Goal: Obtain resource: Download file/media

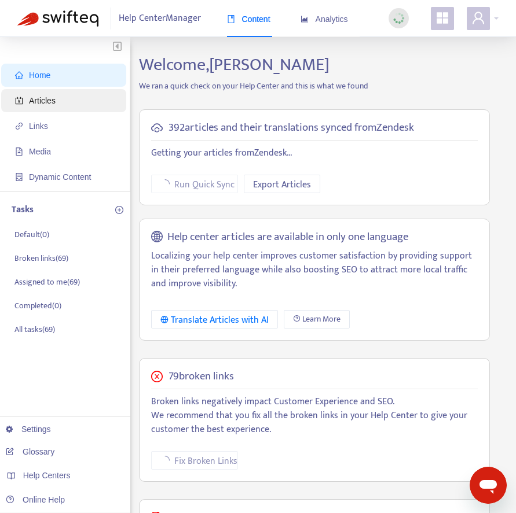
click at [76, 98] on span "Articles" at bounding box center [66, 100] width 102 height 23
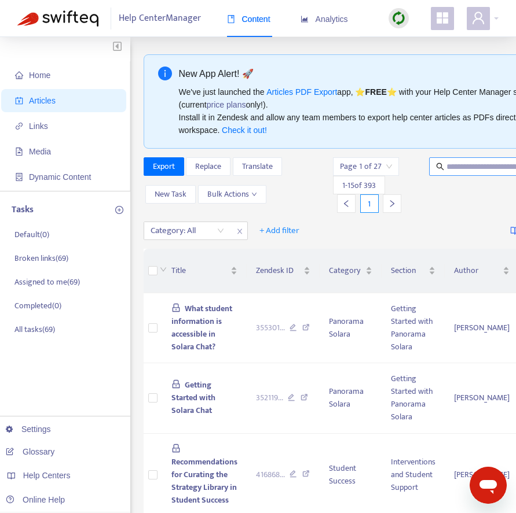
click at [475, 171] on input "text" at bounding box center [501, 166] width 111 height 13
type input "*"
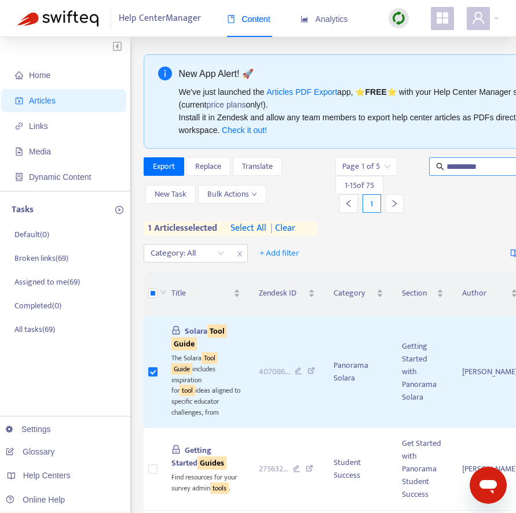
click at [489, 166] on input "**********" at bounding box center [501, 166] width 111 height 13
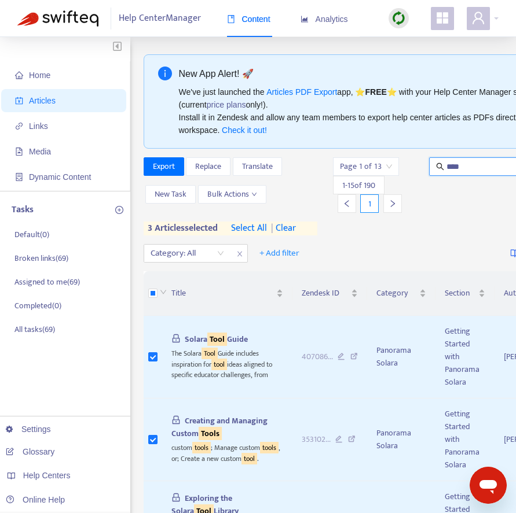
click at [476, 170] on input "****" at bounding box center [501, 166] width 111 height 13
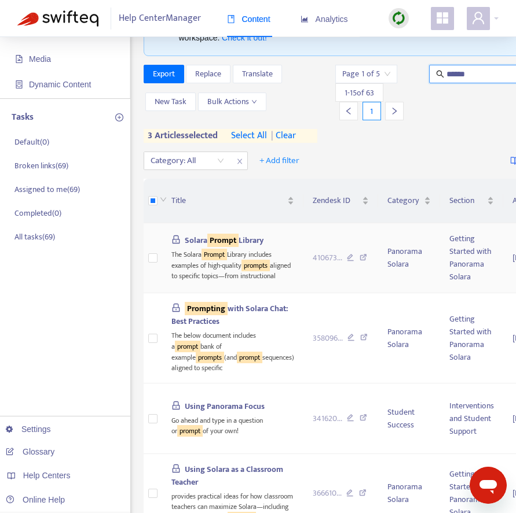
scroll to position [98, 0]
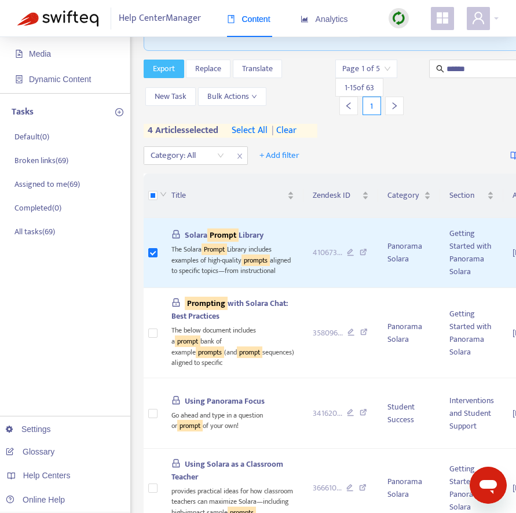
click at [172, 67] on span "Export" at bounding box center [164, 69] width 22 height 13
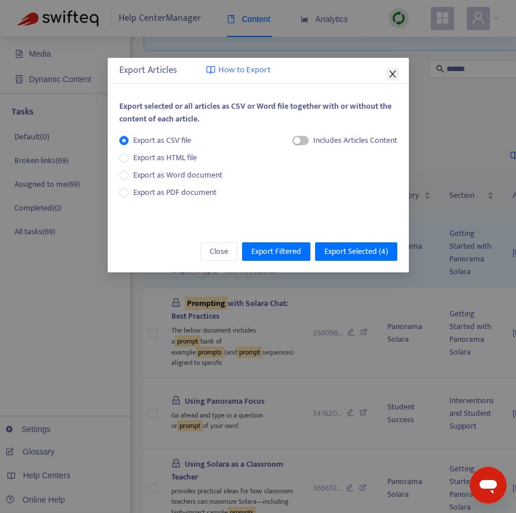
click at [388, 76] on icon "close" at bounding box center [392, 73] width 9 height 9
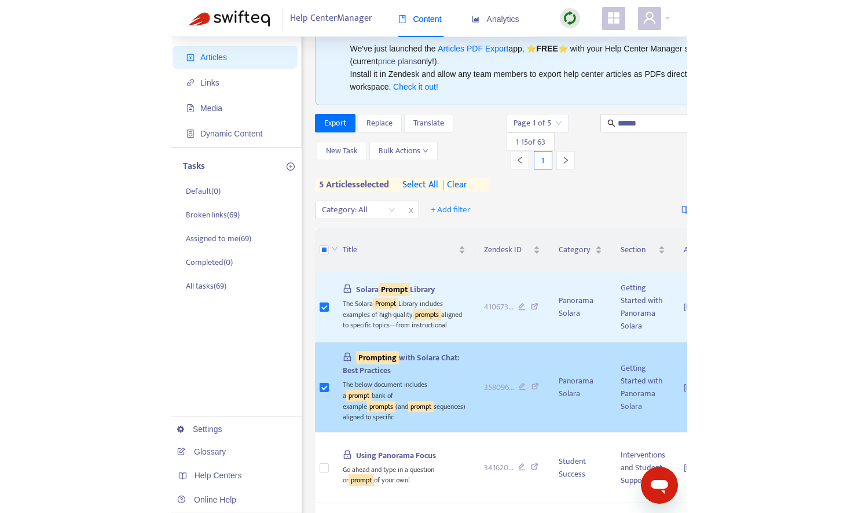
scroll to position [0, 0]
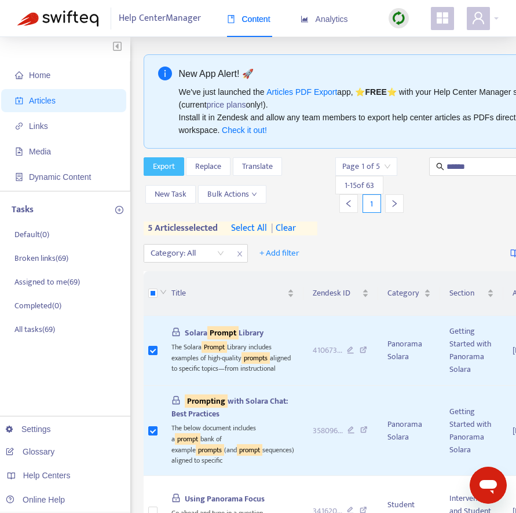
click at [170, 165] on span "Export" at bounding box center [164, 166] width 22 height 13
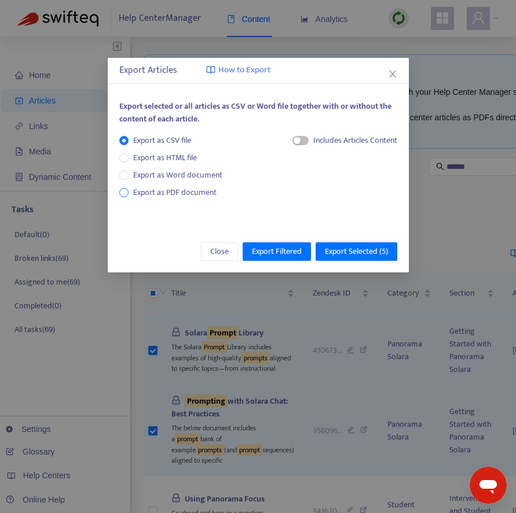
click at [200, 193] on span "Export as PDF document" at bounding box center [174, 192] width 83 height 13
click at [302, 141] on div "Each article in a separate file" at bounding box center [349, 140] width 95 height 13
click at [288, 135] on div "Each article in a separate file" at bounding box center [339, 142] width 116 height 17
click at [291, 146] on div "Each article in a separate file" at bounding box center [339, 142] width 116 height 17
click at [290, 139] on span "button" at bounding box center [289, 140] width 16 height 9
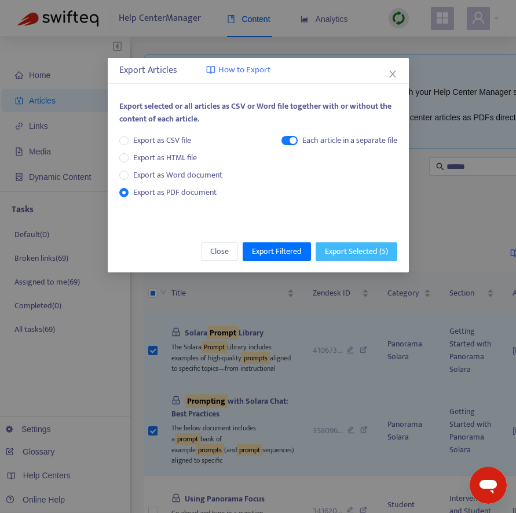
click at [365, 247] on span "Export Selected ( 5 )" at bounding box center [356, 251] width 63 height 13
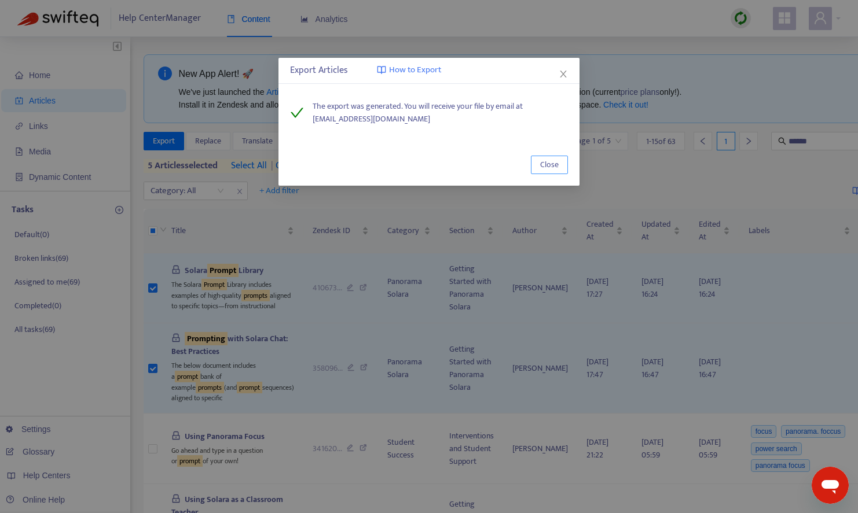
click at [515, 171] on span "Close" at bounding box center [549, 165] width 19 height 13
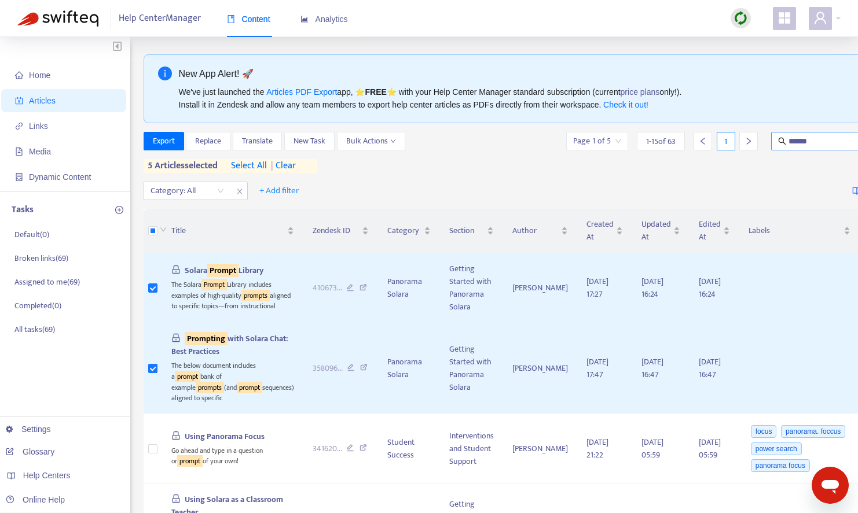
click at [515, 145] on input "******" at bounding box center [843, 141] width 111 height 13
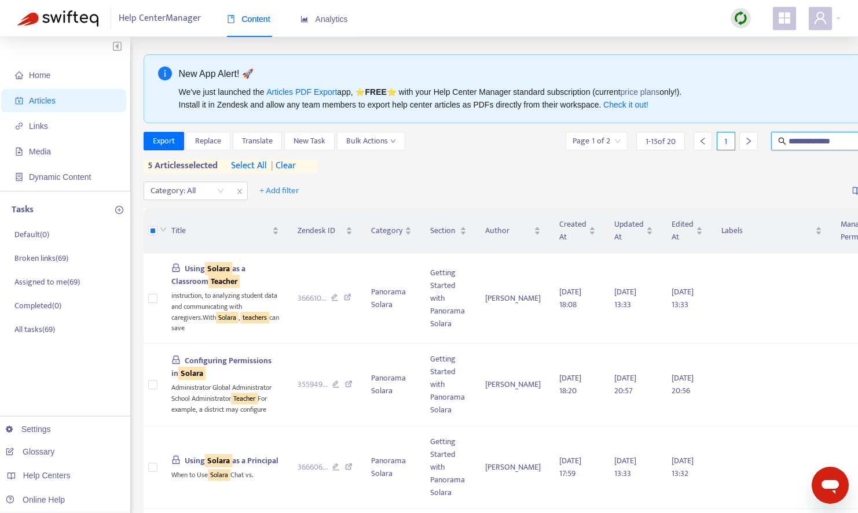
click at [515, 141] on input "**********" at bounding box center [843, 141] width 111 height 13
type input "***"
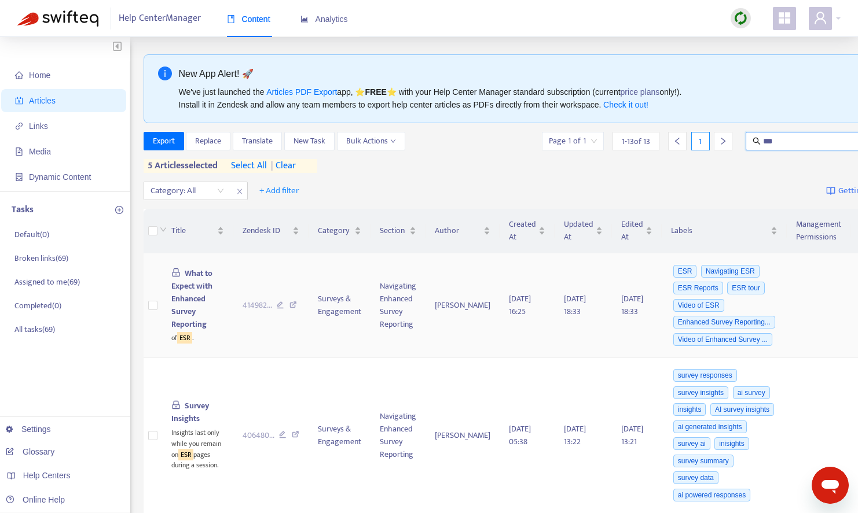
click at [195, 289] on span "What to Expect with Enhanced Survey Reporting" at bounding box center [192, 299] width 42 height 64
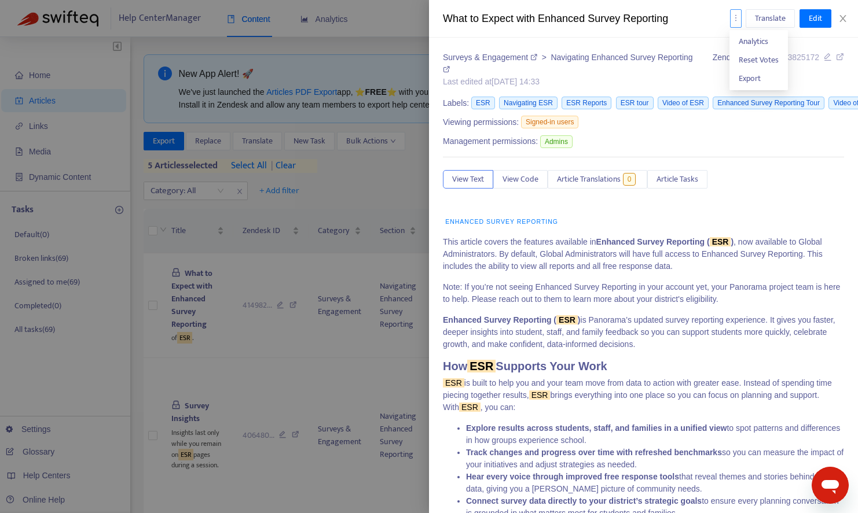
click at [515, 19] on icon "more" at bounding box center [736, 18] width 8 height 8
click at [515, 79] on span "Export" at bounding box center [750, 78] width 22 height 13
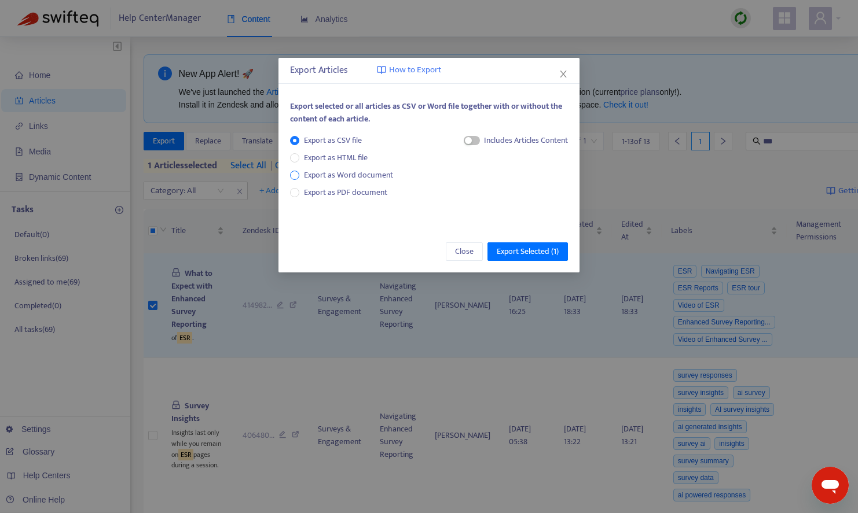
click at [373, 177] on span "Export as Word document" at bounding box center [348, 175] width 98 height 13
click at [363, 199] on div "Export as CSV file Export as HTML file Export as Word document Export as PDF do…" at bounding box center [429, 173] width 278 height 78
click at [374, 192] on span "Export as PDF document" at bounding box center [345, 192] width 83 height 13
click at [515, 251] on span "Export Selected ( 1 )" at bounding box center [528, 251] width 62 height 13
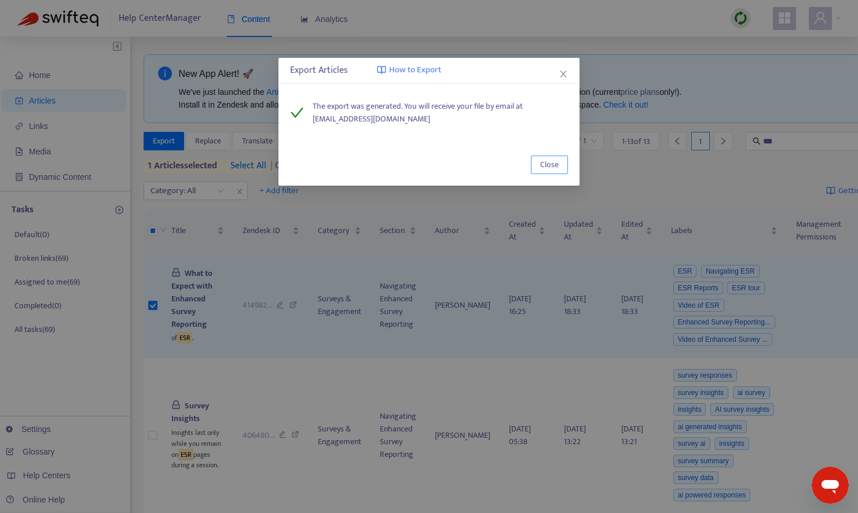
click at [515, 160] on span "Close" at bounding box center [549, 165] width 19 height 13
